Goal: Information Seeking & Learning: Find specific fact

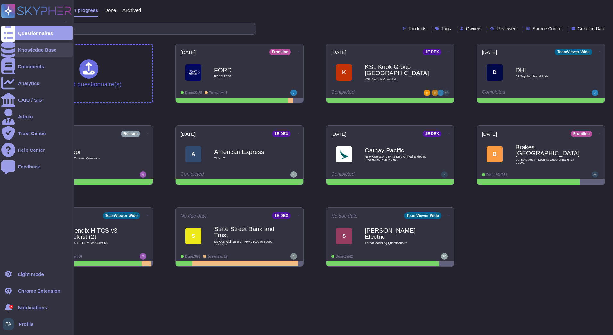
click at [17, 51] on div "Knowledge Base" at bounding box center [37, 50] width 72 height 14
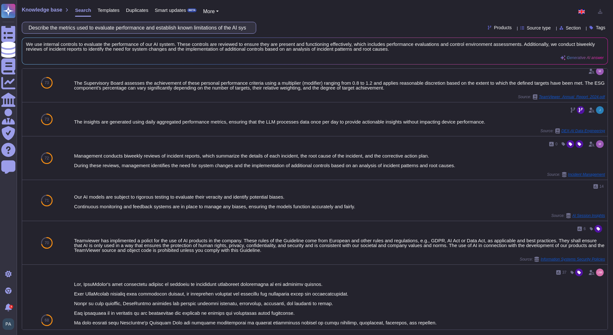
scroll to position [0, 15]
drag, startPoint x: 33, startPoint y: 27, endPoint x: 328, endPoint y: 30, distance: 295.1
click at [328, 30] on div "Describe the metrics used to evaluate performance and establish known limitatio…" at bounding box center [315, 28] width 586 height 12
paste input "Will the AI (including the algorithm, the outputs, and any other aspect of the …"
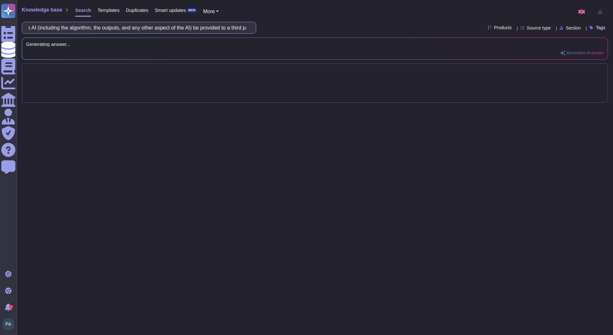
scroll to position [0, 0]
type input "Will the AI (including the algorithm, the outputs, and any other aspect of the …"
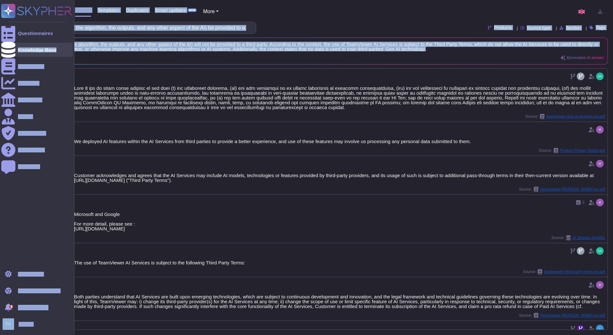
drag, startPoint x: 463, startPoint y: 50, endPoint x: 13, endPoint y: 46, distance: 450.7
click at [13, 46] on div "Questionnaires Knowledge Base Documents Analytics CAIQ / SIG Admin Trust Center…" at bounding box center [306, 167] width 613 height 335
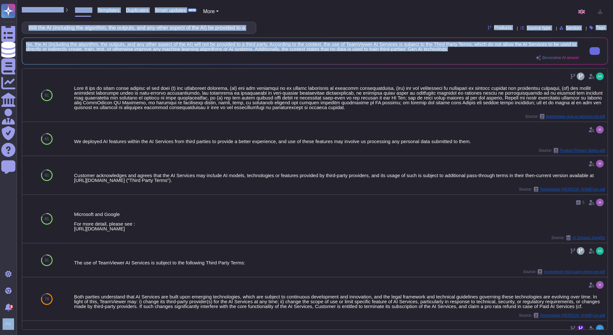
click at [357, 51] on span "No, the AI (including the algorithm, the outputs, and any other aspect of the A…" at bounding box center [302, 47] width 553 height 10
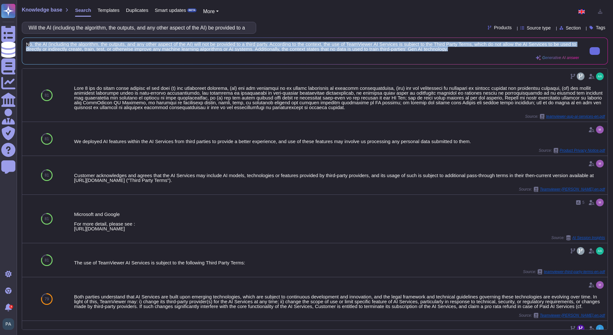
drag, startPoint x: 461, startPoint y: 51, endPoint x: 29, endPoint y: 43, distance: 431.5
click at [29, 43] on div "No, the AI (including the algorithm, the outputs, and any other aspect of the A…" at bounding box center [302, 51] width 553 height 19
copy span "o, the AI (including the algorithm, the outputs, and any other aspect of the AI…"
